Goal: Transaction & Acquisition: Purchase product/service

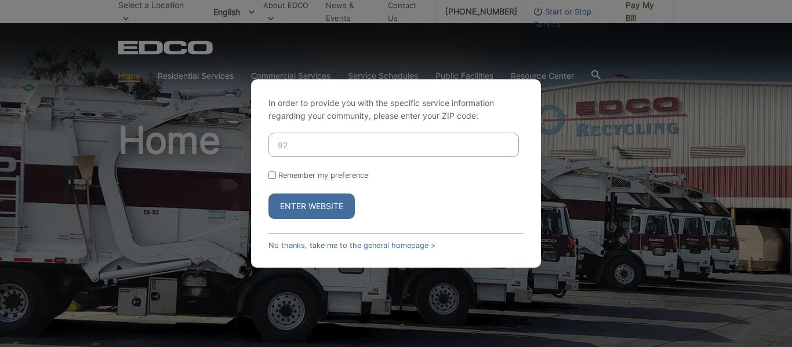
click at [315, 144] on input "92" at bounding box center [393, 145] width 250 height 24
type input "92028"
click at [600, 130] on div "In order to provide you with the specific service information regarding your co…" at bounding box center [396, 173] width 792 height 347
click at [271, 176] on input "Remember my preference" at bounding box center [272, 176] width 8 height 8
checkbox input "true"
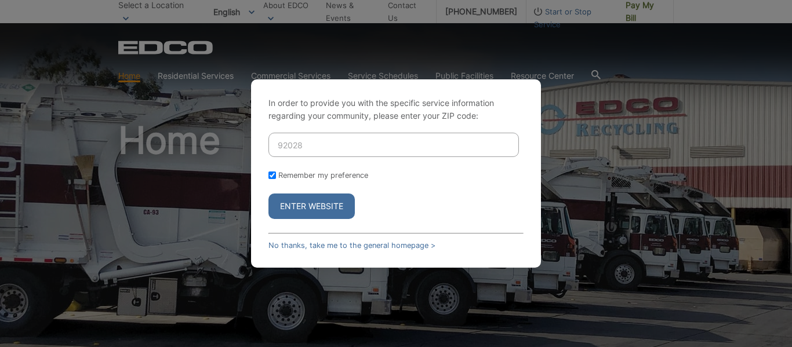
checkbox input "true"
click at [289, 198] on button "Enter Website" at bounding box center [311, 207] width 86 height 26
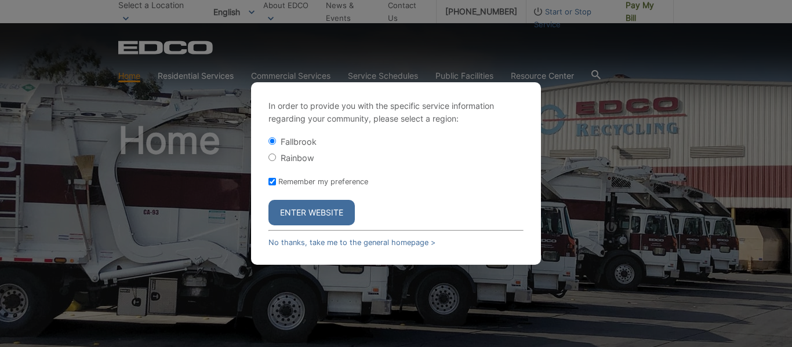
click at [301, 212] on button "Enter Website" at bounding box center [311, 213] width 86 height 26
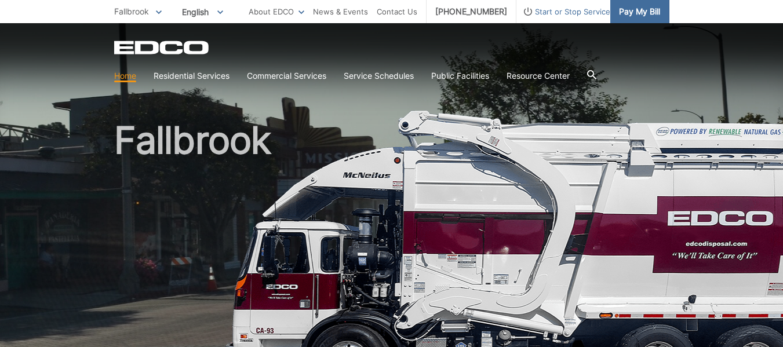
click at [640, 10] on span "Pay My Bill" at bounding box center [639, 11] width 41 height 13
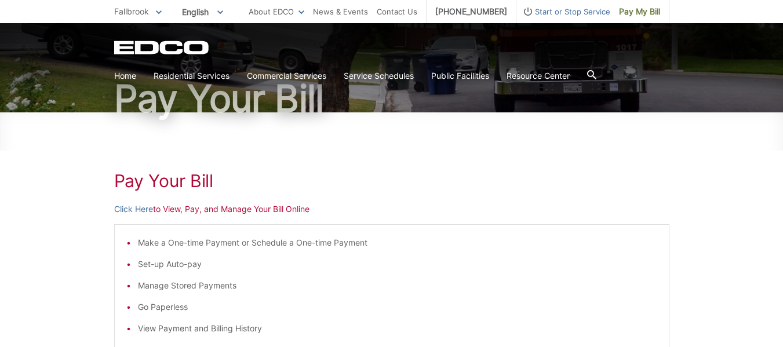
scroll to position [129, 0]
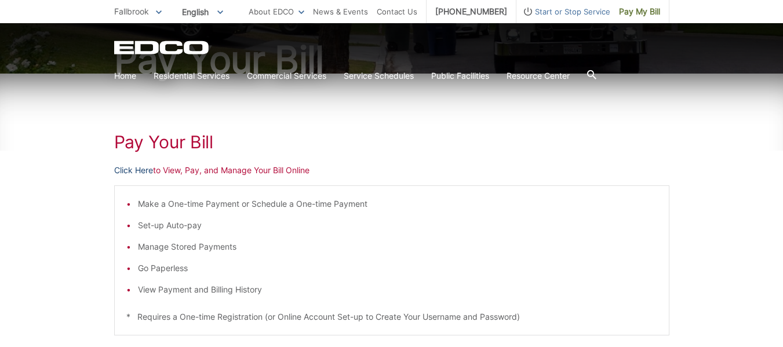
click at [139, 173] on link "Click Here" at bounding box center [133, 170] width 39 height 13
